Goal: Task Accomplishment & Management: Use online tool/utility

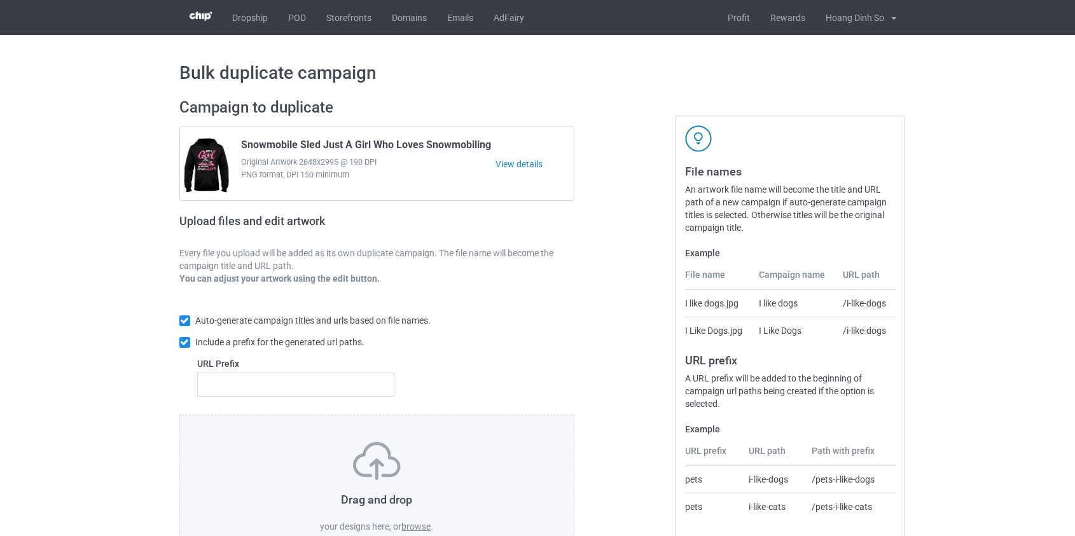
click at [422, 525] on label "browse" at bounding box center [415, 527] width 29 height 10
click at [0, 0] on input "browse" at bounding box center [0, 0] width 0 height 0
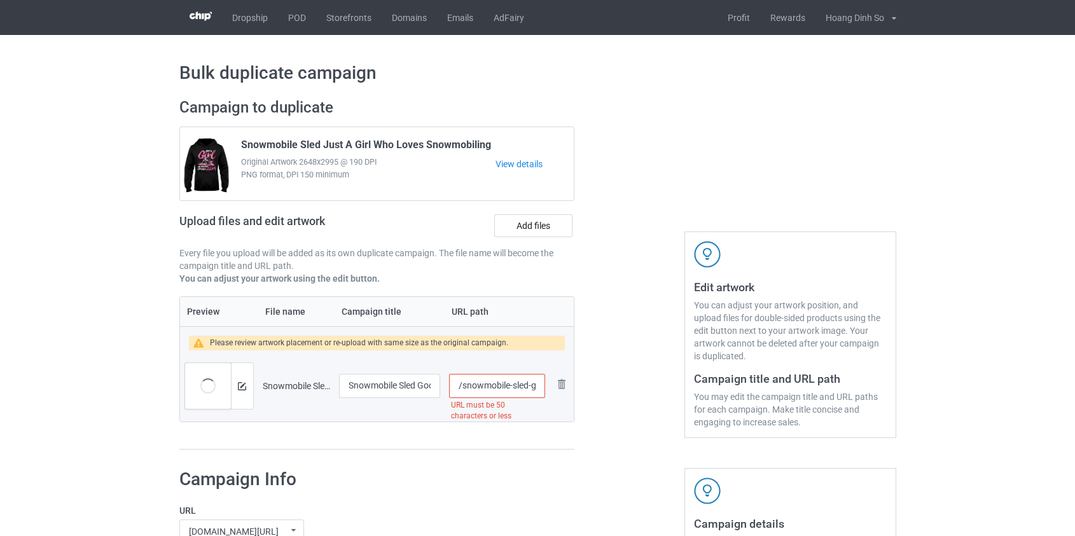
click at [470, 382] on input "/snowmobile-sled-good-times-and-crazy-friends-great-memories" at bounding box center [496, 386] width 95 height 24
drag, startPoint x: 528, startPoint y: 387, endPoint x: 789, endPoint y: 420, distance: 262.9
click at [789, 420] on div "Campaign to duplicate Snowmobile Sled Just A Girl Who Loves Snowmobiling Origin…" at bounding box center [538, 274] width 735 height 370
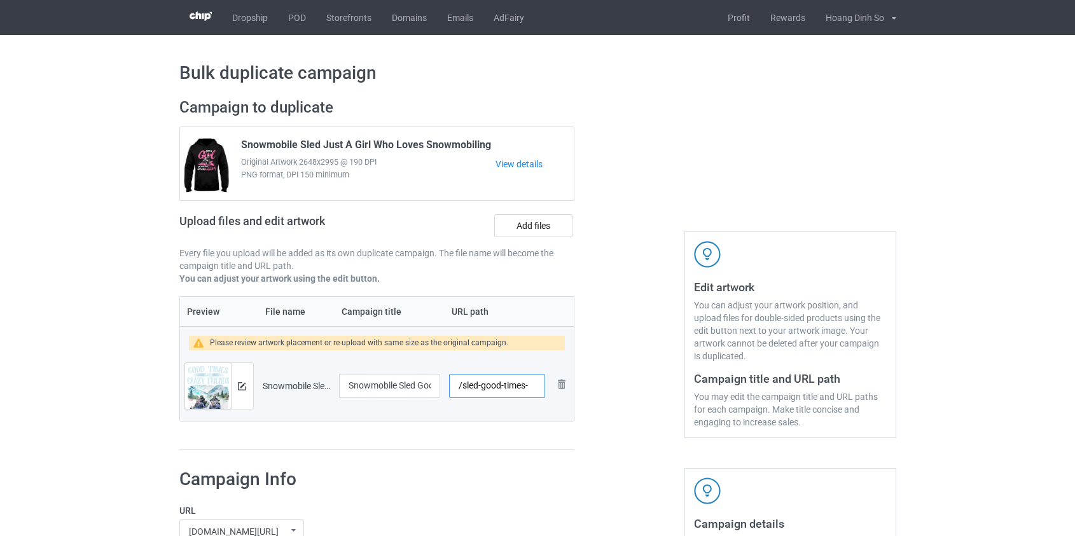
scroll to position [0, 0]
click at [508, 382] on input "/sled-good-times" at bounding box center [496, 386] width 95 height 24
click at [503, 384] on input "/sled-good-times" at bounding box center [496, 386] width 95 height 24
click at [484, 384] on input "/sled-goodtimes" at bounding box center [496, 386] width 95 height 24
click at [522, 384] on input "/sledgoodtimes" at bounding box center [496, 386] width 95 height 24
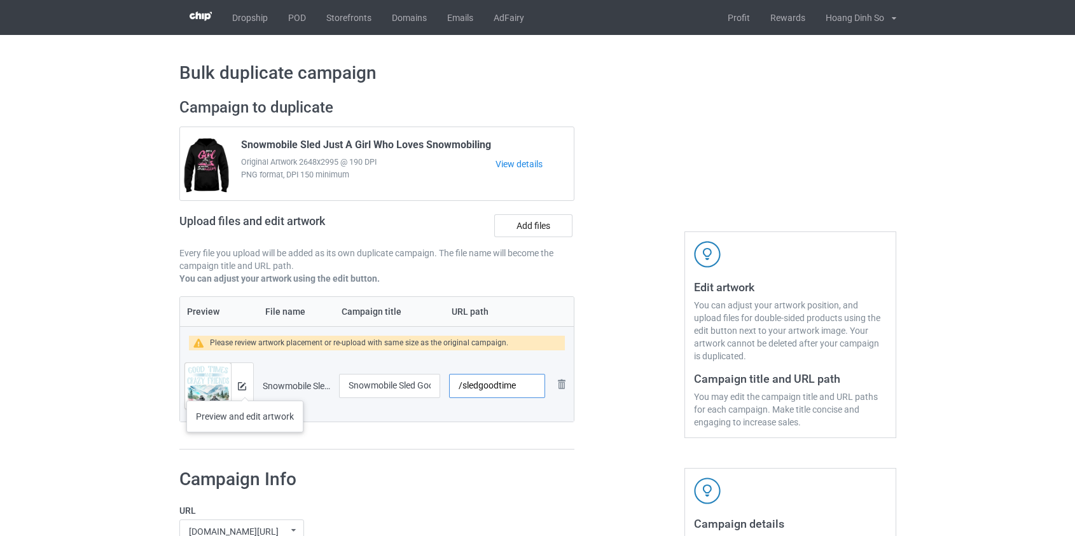
type input "/sledgoodtime"
click at [245, 388] on img at bounding box center [242, 386] width 8 height 8
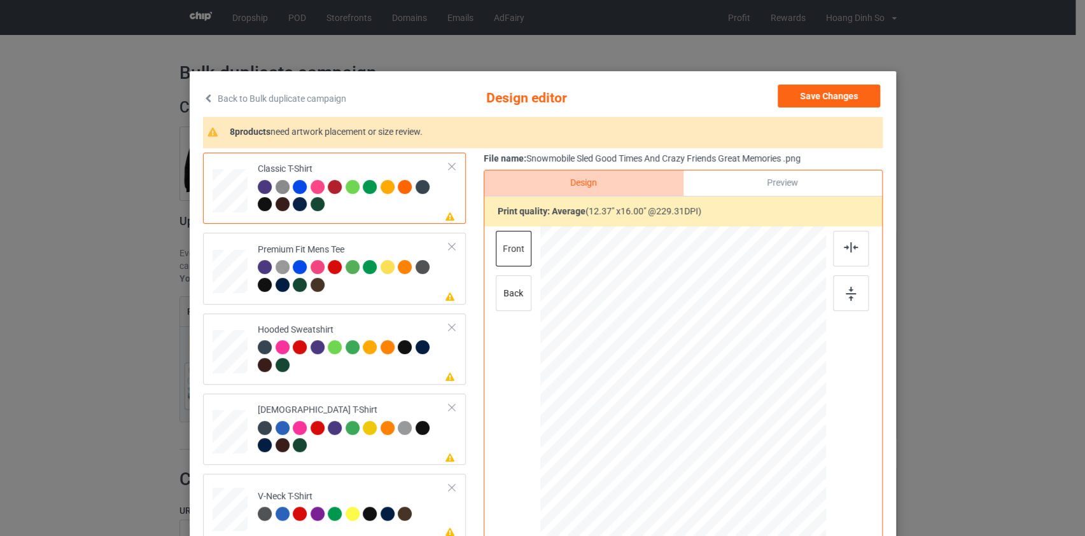
click at [268, 95] on link "Back to Bulk duplicate campaign" at bounding box center [274, 99] width 143 height 28
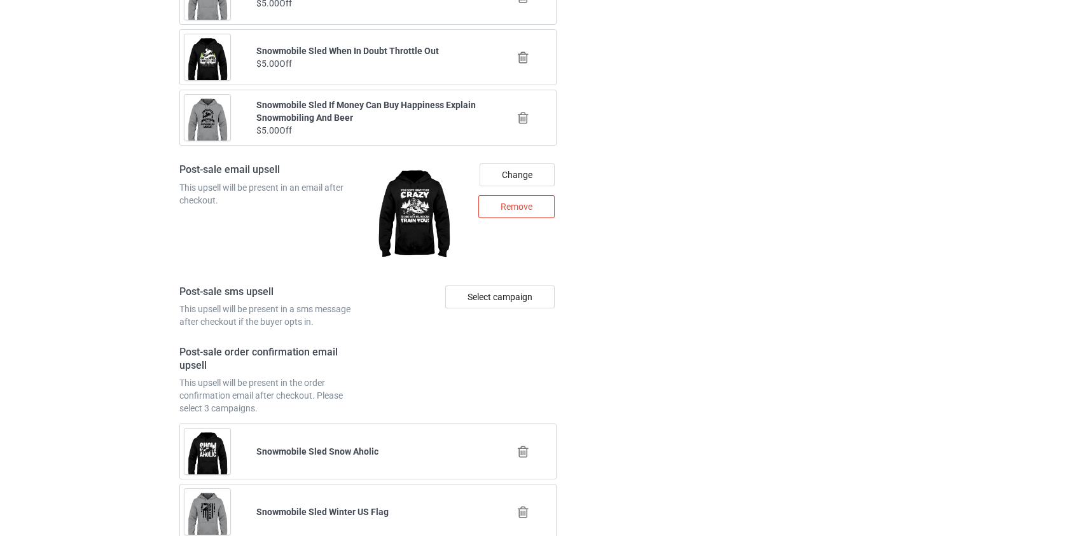
scroll to position [1783, 0]
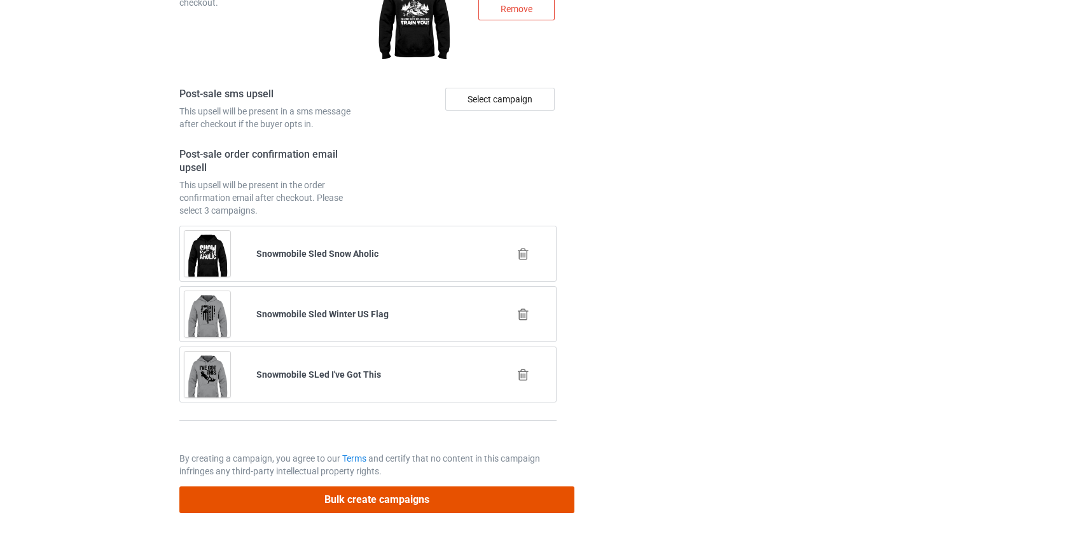
click at [420, 492] on button "Bulk create campaigns" at bounding box center [377, 500] width 396 height 26
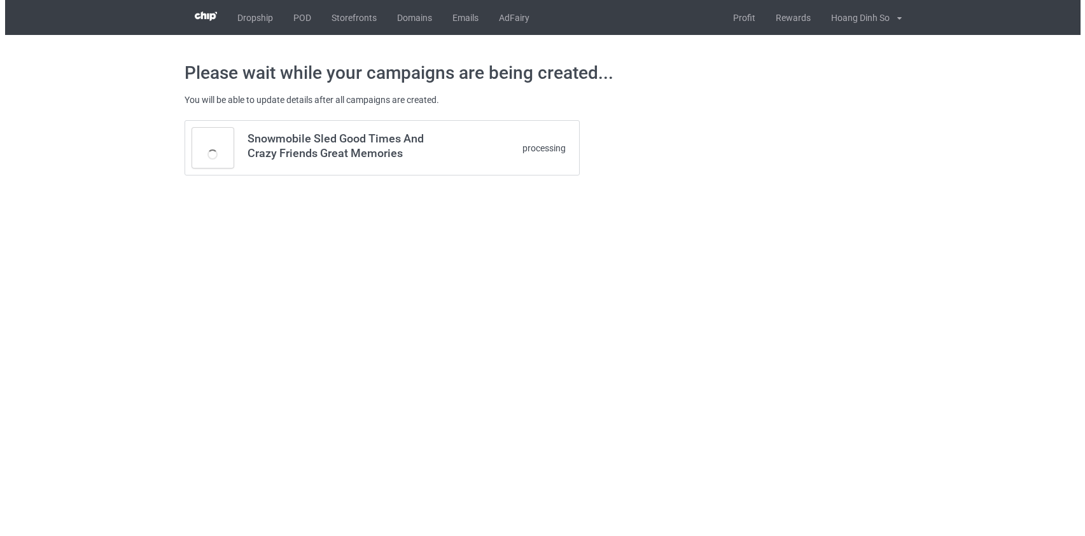
scroll to position [0, 0]
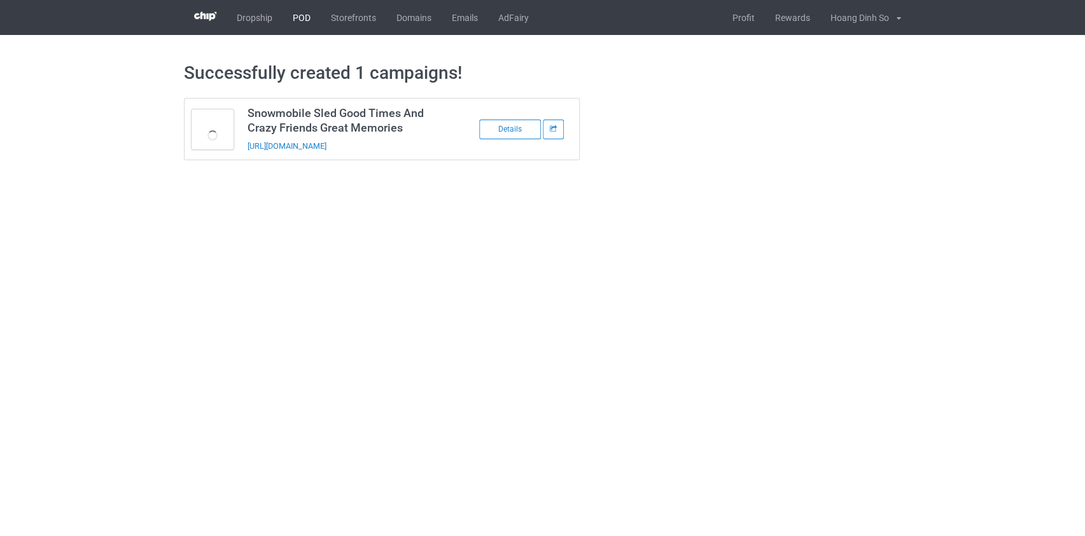
click at [298, 18] on link "POD" at bounding box center [301, 17] width 38 height 35
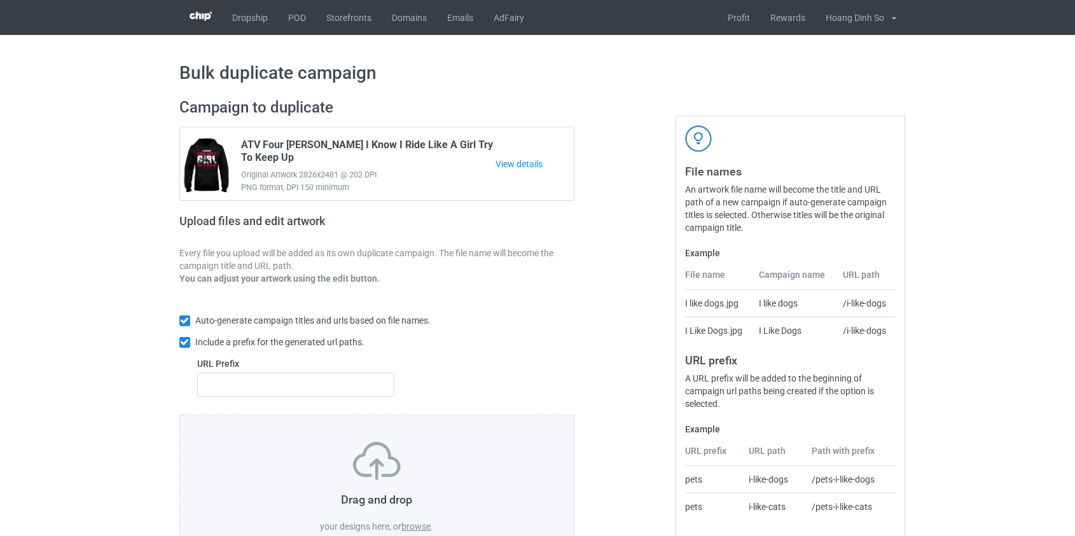
click at [423, 526] on label "browse" at bounding box center [415, 527] width 29 height 10
click at [0, 0] on input "browse" at bounding box center [0, 0] width 0 height 0
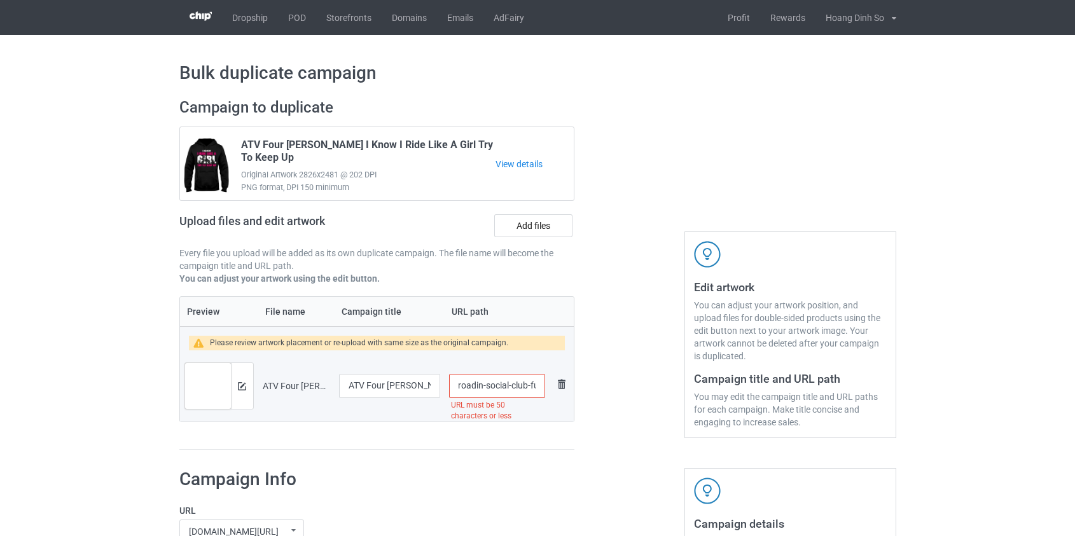
scroll to position [0, 188]
drag, startPoint x: 478, startPoint y: 383, endPoint x: 503, endPoint y: 381, distance: 24.9
click at [503, 381] on input "/atv-four-wheeler-offroadin-social-club-fueled-by-dirt-chaos-and-fun" at bounding box center [496, 386] width 95 height 24
type input "/atv-and-fun"
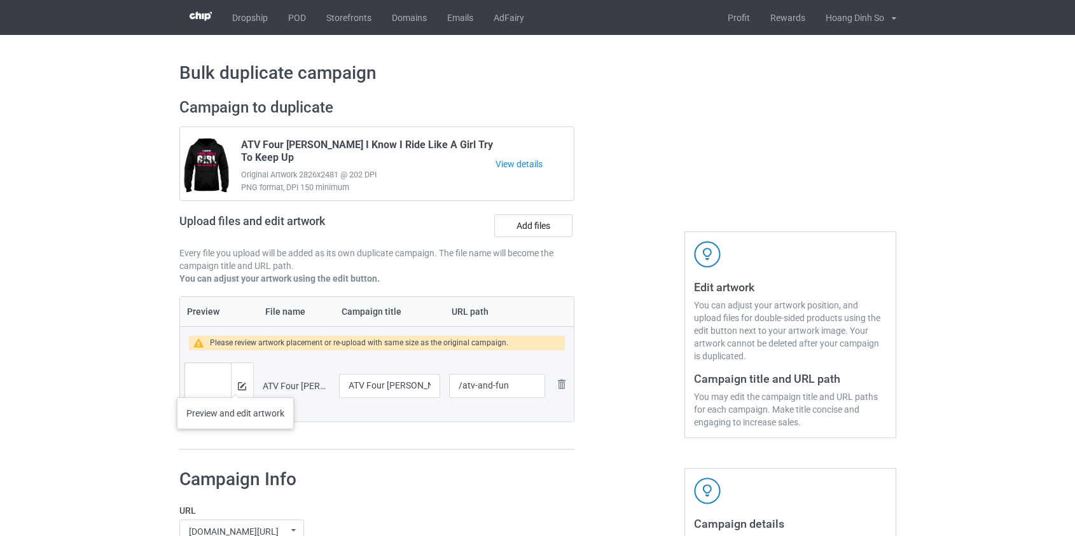
click at [235, 385] on div at bounding box center [242, 386] width 22 height 46
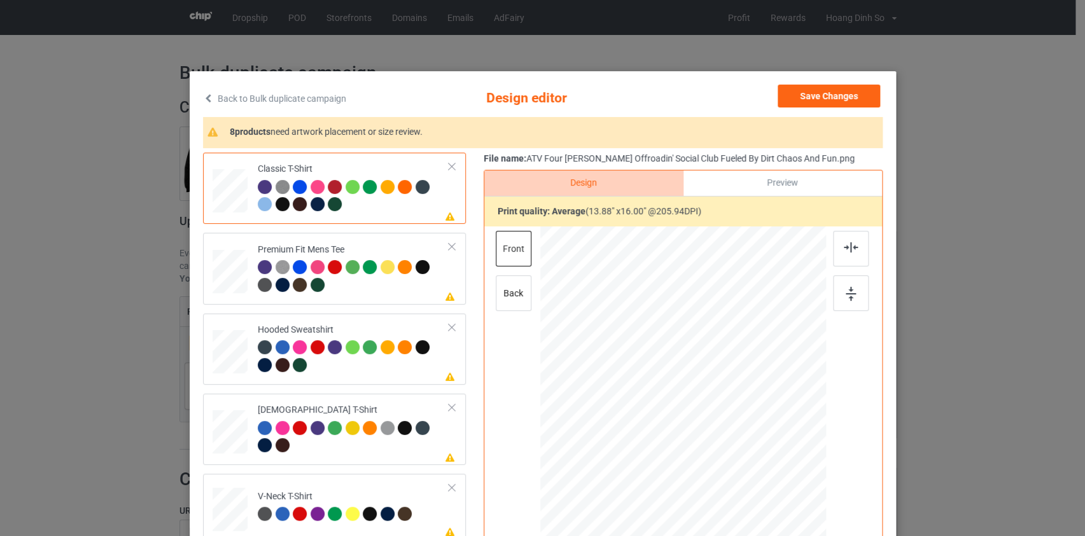
click at [295, 90] on link "Back to Bulk duplicate campaign" at bounding box center [274, 99] width 143 height 28
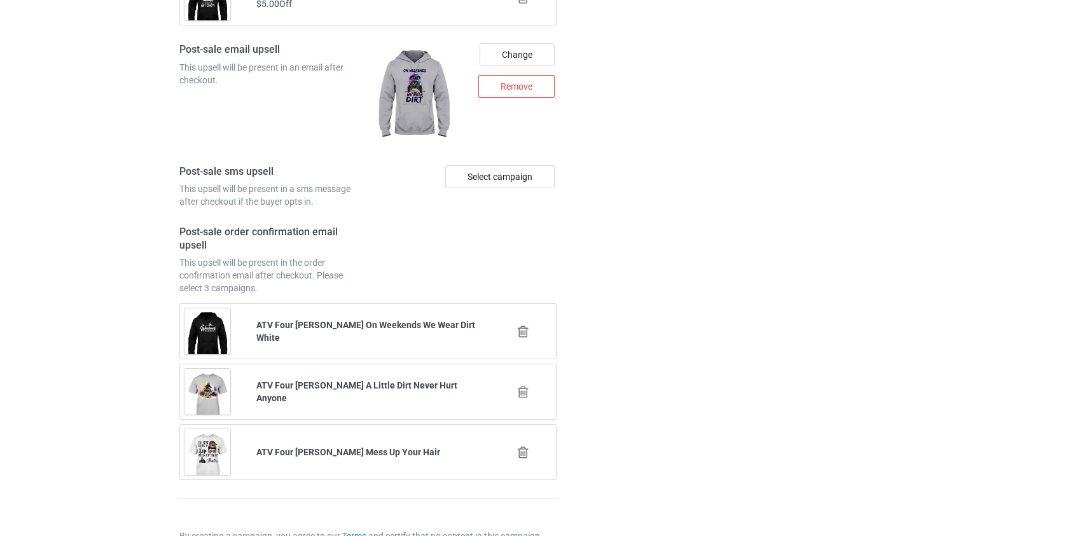
scroll to position [1783, 0]
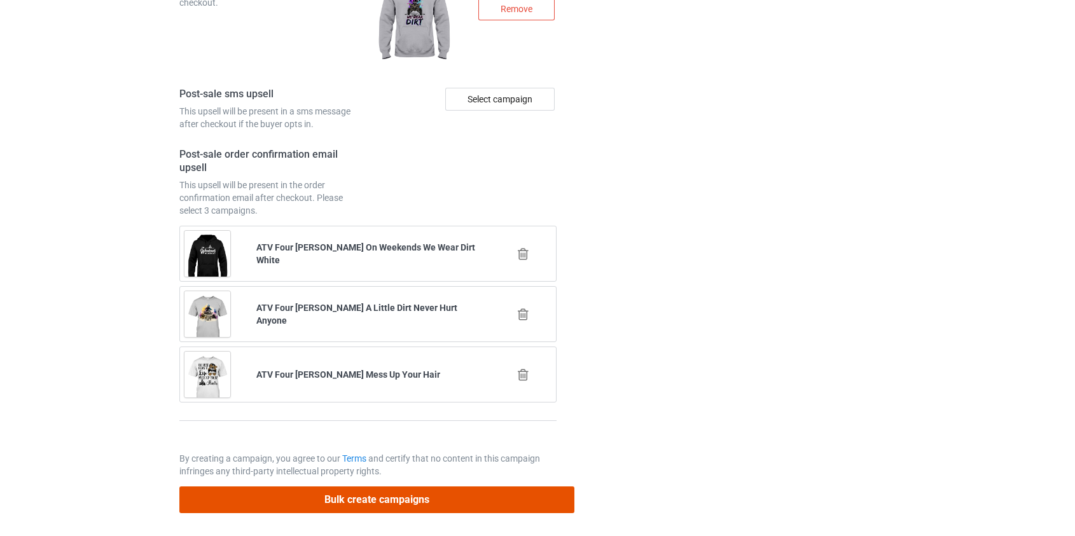
click at [351, 498] on button "Bulk create campaigns" at bounding box center [377, 500] width 396 height 26
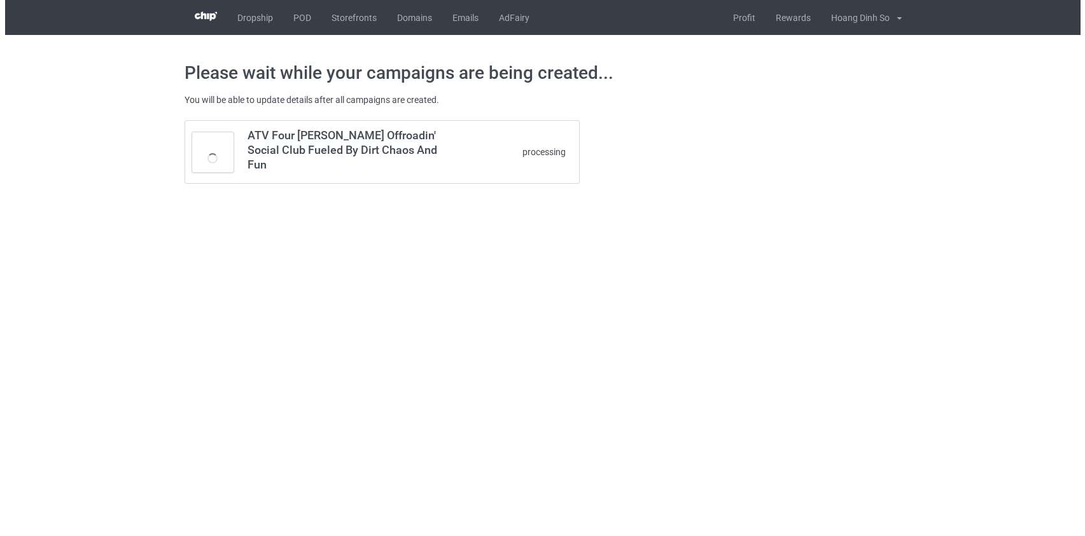
scroll to position [0, 0]
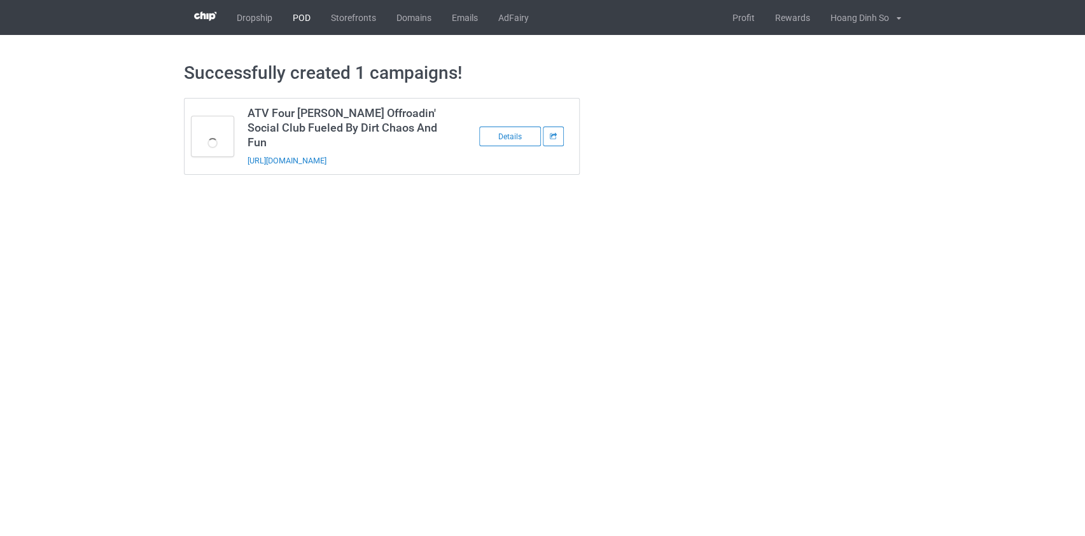
click at [304, 18] on link "POD" at bounding box center [301, 17] width 38 height 35
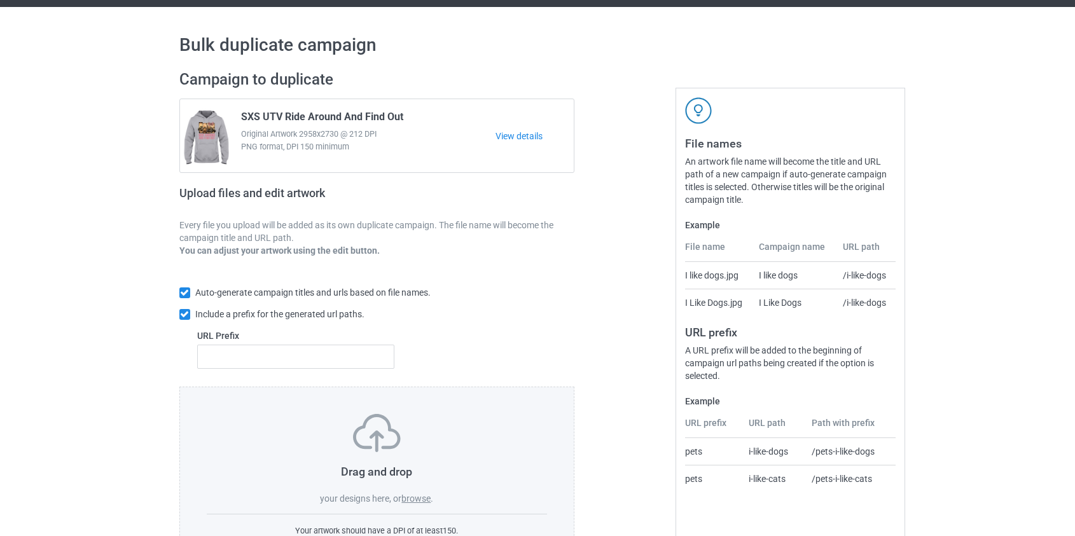
scroll to position [83, 0]
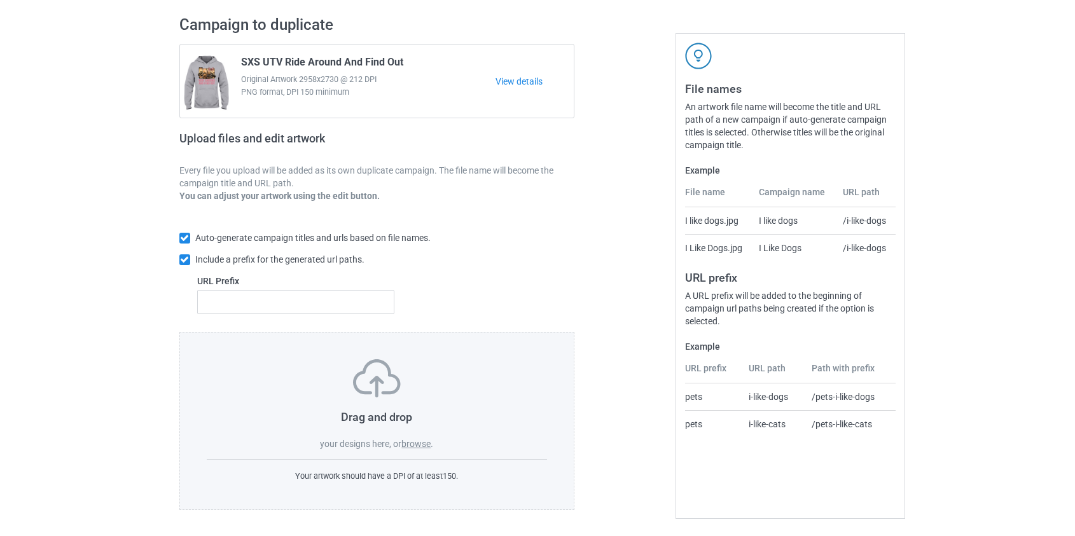
click at [420, 447] on label "browse" at bounding box center [415, 444] width 29 height 10
click at [0, 0] on input "browse" at bounding box center [0, 0] width 0 height 0
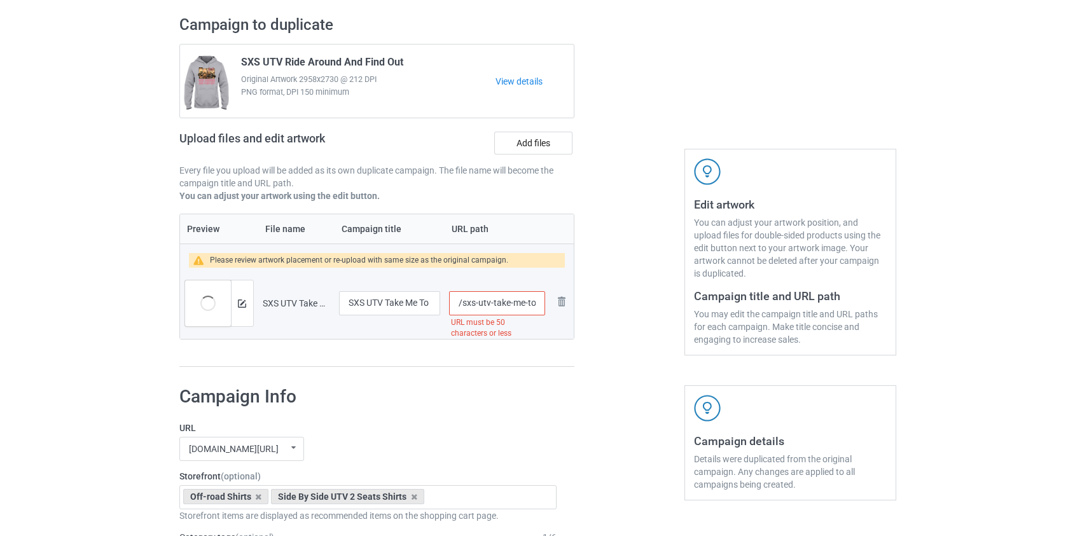
click at [484, 302] on input "/sxs-utv-take-me-to-the-trails-and-tell-me-i-m-pretty" at bounding box center [496, 303] width 95 height 24
click at [503, 302] on input "/sxs-take-me-to-the-trails-and-tell-me-i-m-pretty" at bounding box center [496, 303] width 95 height 24
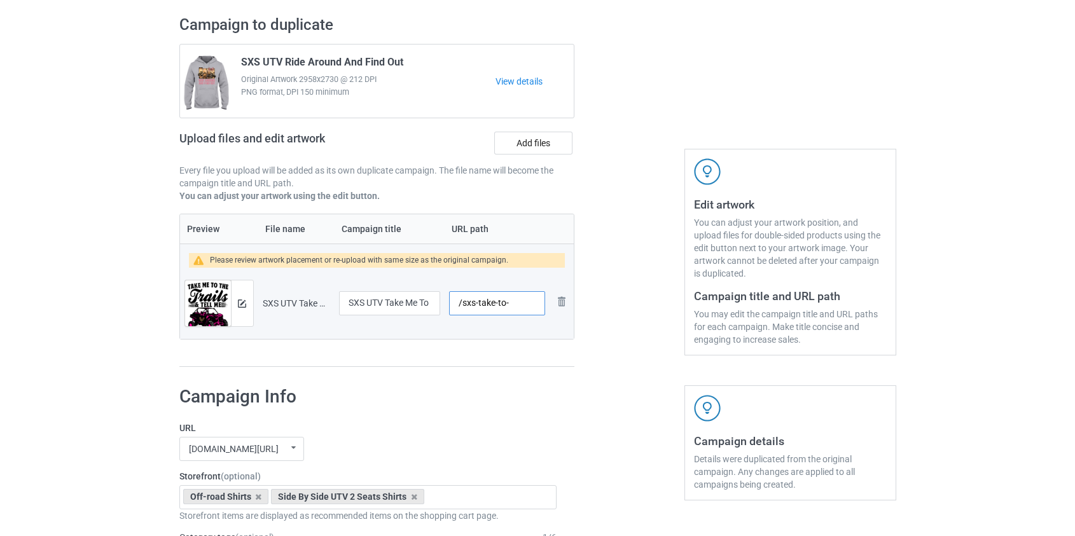
drag, startPoint x: 507, startPoint y: 302, endPoint x: 734, endPoint y: 340, distance: 230.3
click at [734, 340] on div "Campaign to duplicate SXS UTV Ride Around And Find Out Original Artwork 2958x27…" at bounding box center [538, 191] width 735 height 370
click at [247, 300] on div at bounding box center [242, 304] width 22 height 46
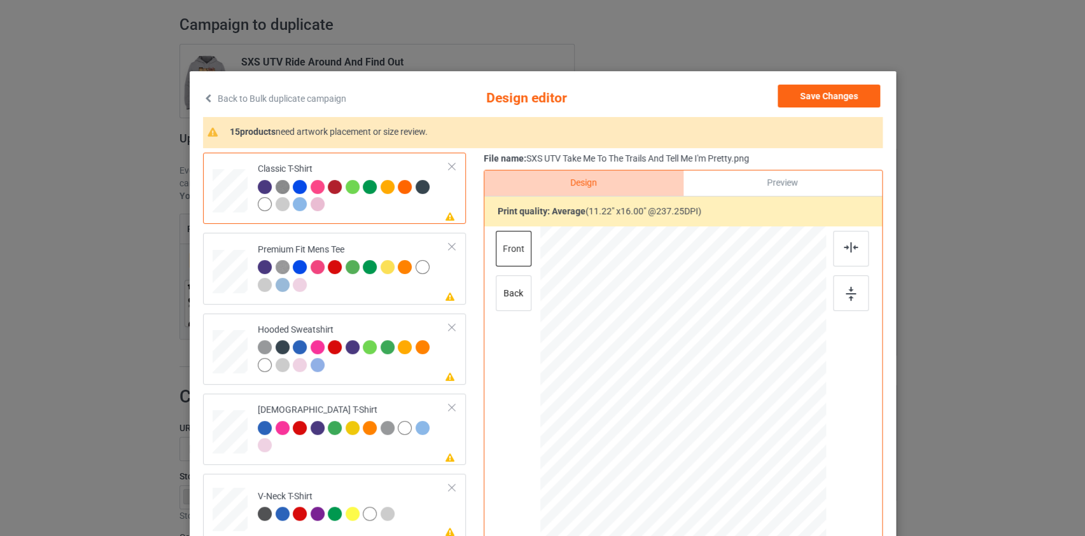
click at [281, 102] on link "Back to Bulk duplicate campaign" at bounding box center [274, 99] width 143 height 28
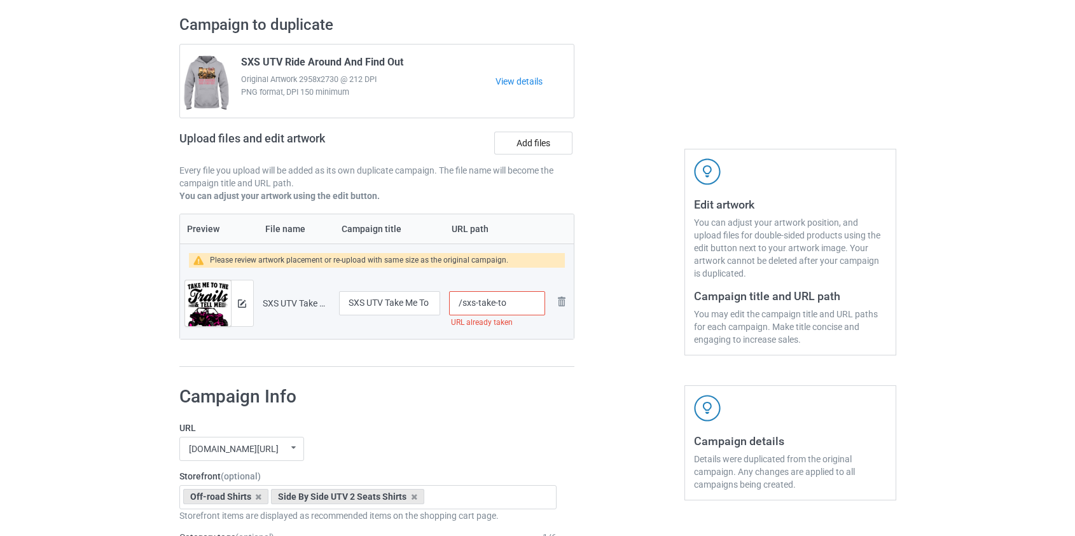
click at [496, 302] on input "/sxs-take-to" at bounding box center [496, 303] width 95 height 24
click at [477, 303] on input "/sxs-taketo" at bounding box center [496, 303] width 95 height 24
type input "/sxstaketo"
click at [245, 300] on img at bounding box center [242, 304] width 8 height 8
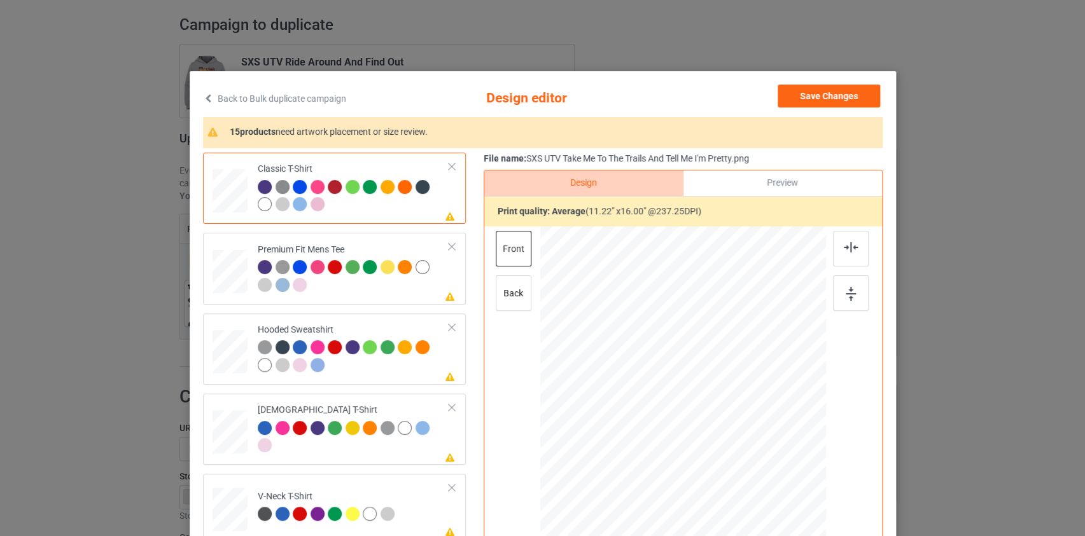
click at [248, 95] on link "Back to Bulk duplicate campaign" at bounding box center [274, 99] width 143 height 28
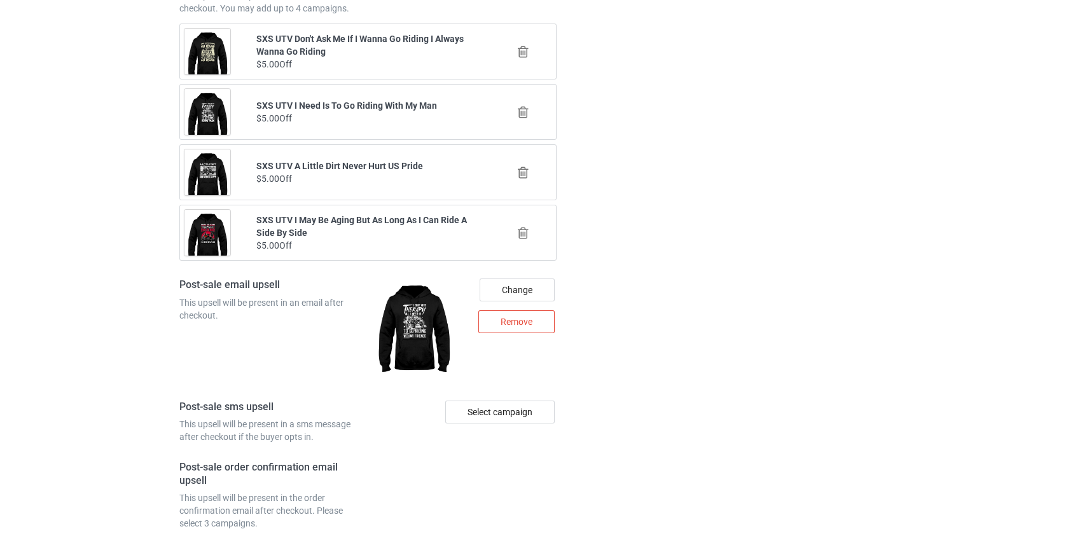
scroll to position [1783, 0]
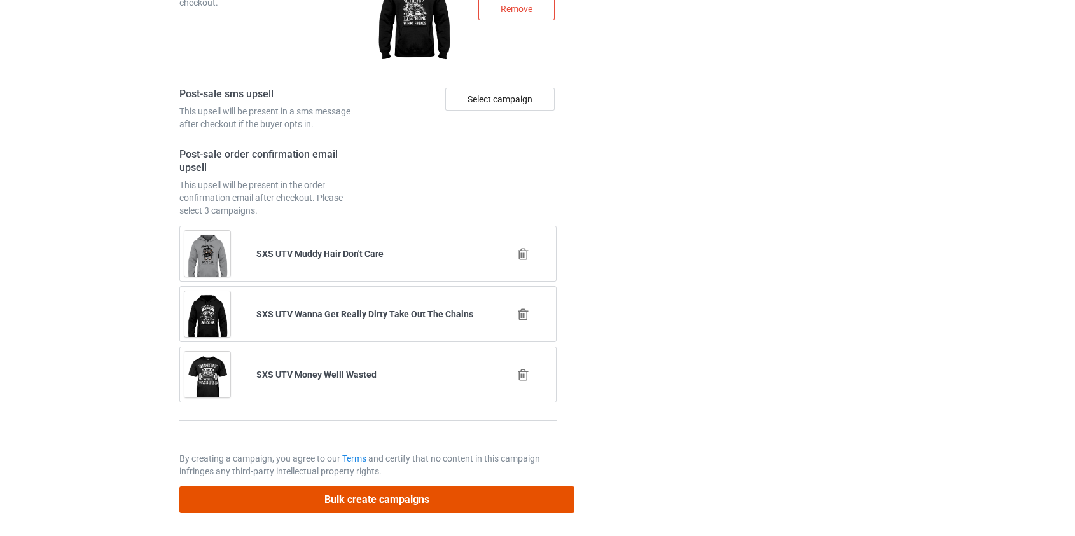
click at [405, 496] on button "Bulk create campaigns" at bounding box center [377, 500] width 396 height 26
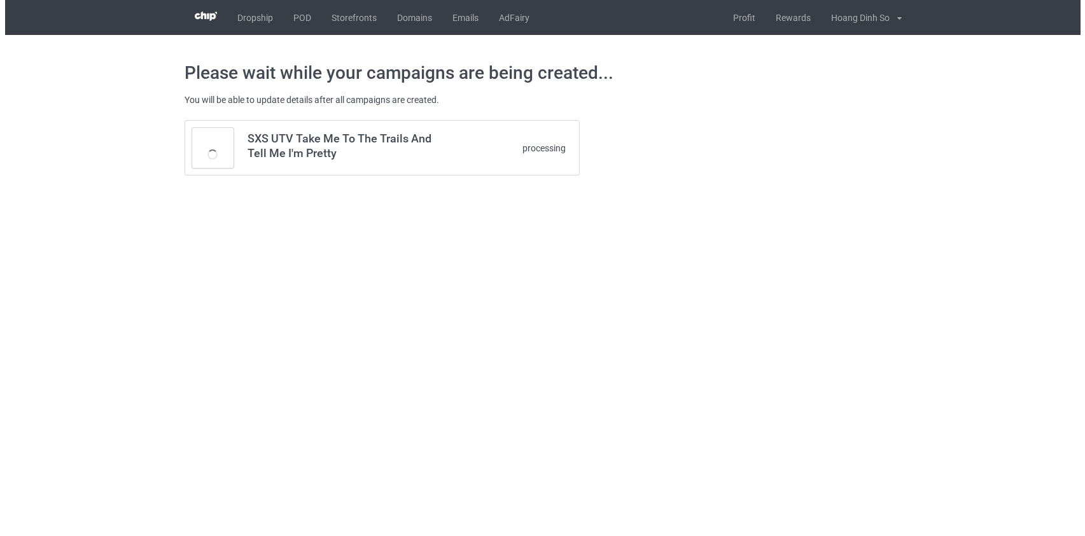
scroll to position [0, 0]
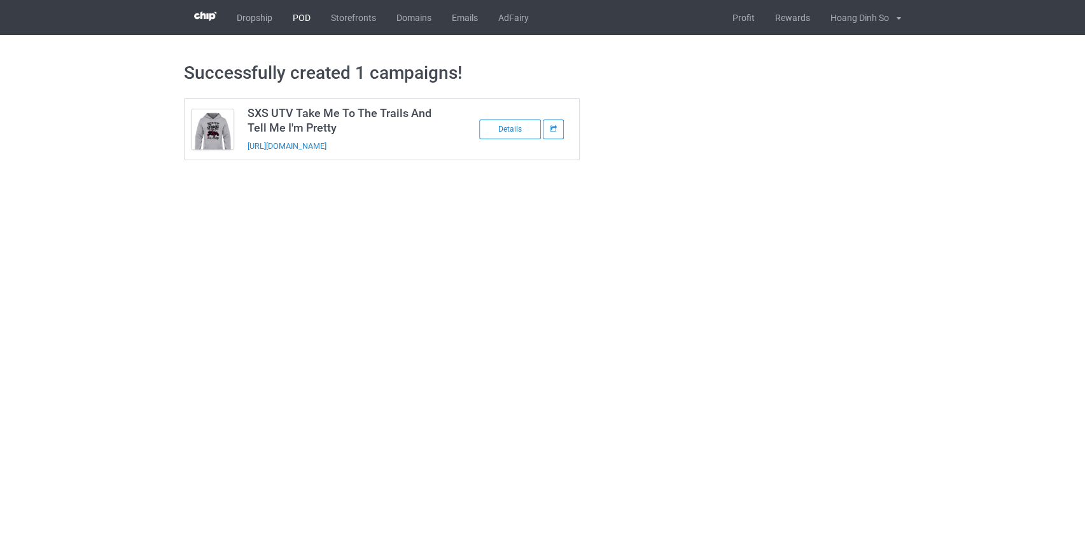
click at [310, 19] on link "POD" at bounding box center [301, 17] width 38 height 35
